Goal: Transaction & Acquisition: Purchase product/service

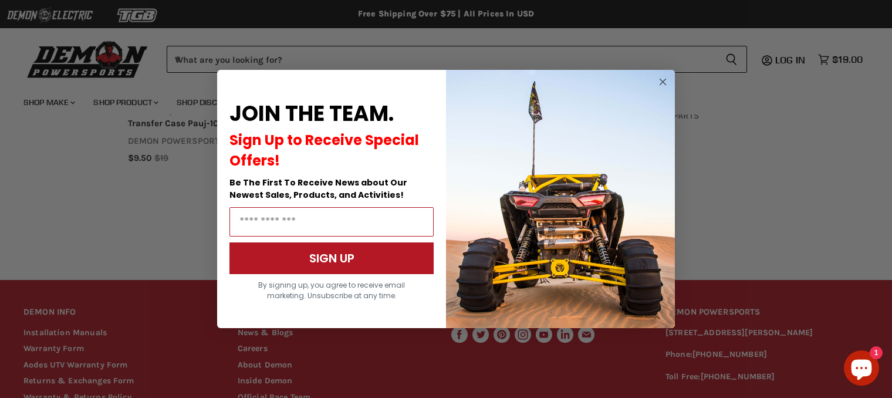
scroll to position [936, 0]
